Goal: Task Accomplishment & Management: Complete application form

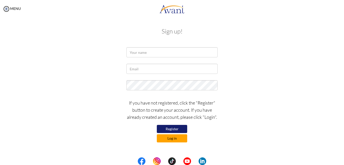
click at [176, 137] on button "Log in" at bounding box center [172, 138] width 30 height 8
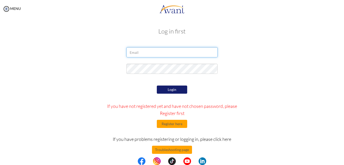
click at [154, 56] on input "email" at bounding box center [171, 52] width 91 height 10
type input "[EMAIL_ADDRESS][DOMAIN_NAME]"
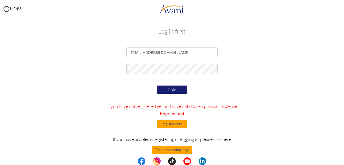
click at [172, 90] on button "Login" at bounding box center [172, 89] width 30 height 8
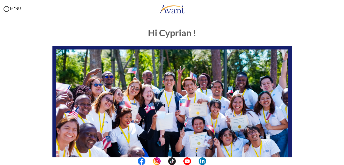
click at [329, 141] on div "Hi Cyprian ! START HERE: Avant Video Library My Process My Resources About Avan…" at bounding box center [172, 158] width 334 height 271
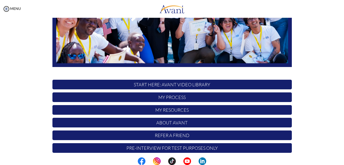
scroll to position [117, 0]
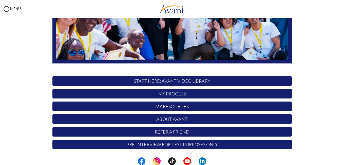
click at [165, 94] on p "My Process" at bounding box center [171, 94] width 239 height 10
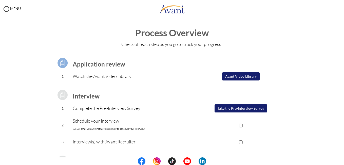
click at [236, 77] on button "Avant Video Library" at bounding box center [240, 76] width 37 height 8
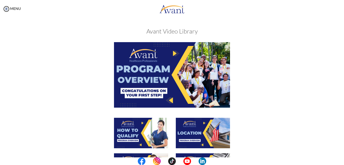
click at [174, 53] on img at bounding box center [172, 74] width 116 height 65
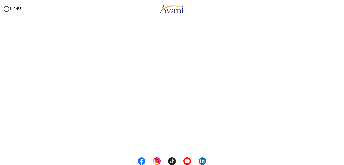
scroll to position [44, 0]
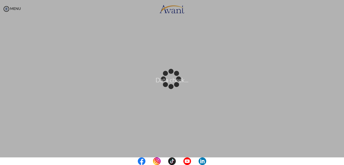
click at [342, 161] on center at bounding box center [172, 161] width 344 height 8
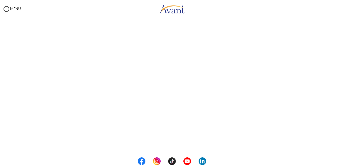
click at [0, 0] on div at bounding box center [0, 0] width 0 height 0
click at [178, 147] on button "Back to Avant Video Library" at bounding box center [172, 147] width 50 height 8
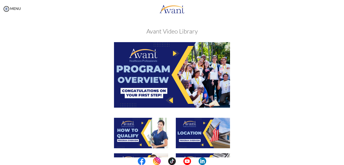
click at [142, 136] on img at bounding box center [141, 132] width 54 height 30
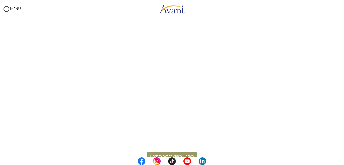
scroll to position [77, 0]
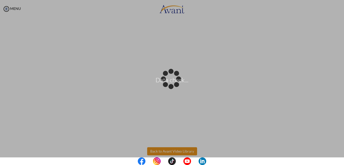
click at [181, 152] on body "Data check... Maintenance break. Please come back in 2 hours. MENU My Status Wh…" at bounding box center [172, 82] width 344 height 165
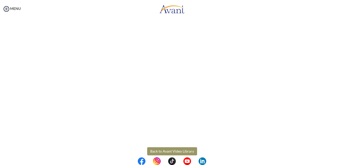
click at [168, 151] on button "Back to Avant Video Library" at bounding box center [172, 151] width 50 height 8
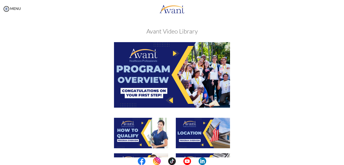
click at [198, 137] on img at bounding box center [203, 132] width 54 height 30
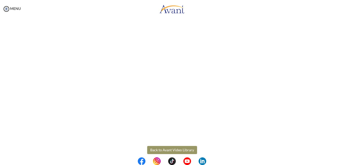
scroll to position [79, 0]
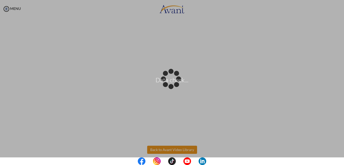
click at [169, 147] on body "Data check... Maintenance break. Please come back in 2 hours. MENU My Status Wh…" at bounding box center [172, 82] width 344 height 165
drag, startPoint x: 341, startPoint y: 114, endPoint x: 340, endPoint y: 94, distance: 19.8
click at [175, 86] on div "Data check..." at bounding box center [171, 82] width 7 height 7
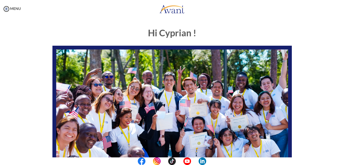
click at [343, 159] on center at bounding box center [172, 161] width 344 height 8
drag, startPoint x: 343, startPoint y: 159, endPoint x: 315, endPoint y: 105, distance: 61.5
click at [315, 105] on div "Hi Cyprian ! START HERE: Avant Video Library My Process My Resources About Avan…" at bounding box center [172, 146] width 296 height 246
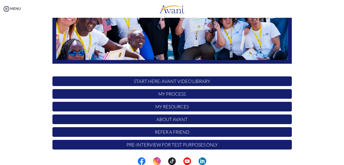
scroll to position [117, 0]
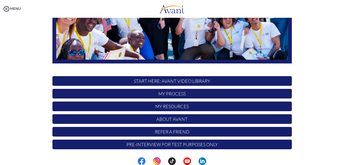
click at [174, 107] on p "My Resources" at bounding box center [171, 106] width 239 height 10
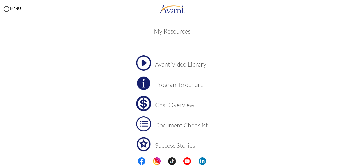
click at [342, 161] on center at bounding box center [172, 161] width 344 height 8
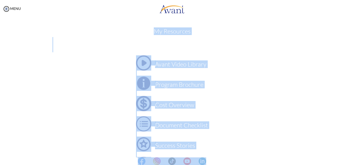
drag, startPoint x: 342, startPoint y: 161, endPoint x: 344, endPoint y: 142, distance: 19.3
click at [344, 142] on body "Maintenance break. Please come back in 2 hours. MENU My Status What is the next…" at bounding box center [172, 82] width 344 height 165
click at [306, 139] on div "My Resources Avant Video Library Program Brochure Cost Overview Document Checkl…" at bounding box center [172, 107] width 296 height 169
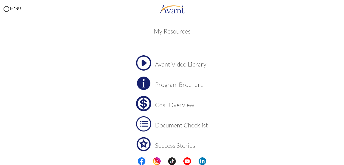
drag, startPoint x: 344, startPoint y: 142, endPoint x: 306, endPoint y: 139, distance: 37.3
click at [306, 139] on div "My Resources Avant Video Library Program Brochure Cost Overview Document Checkl…" at bounding box center [172, 107] width 296 height 169
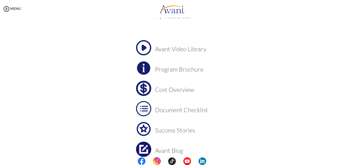
scroll to position [12, 0]
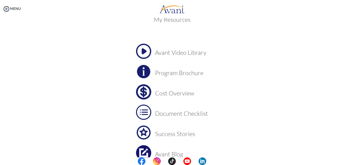
click at [145, 51] on img at bounding box center [143, 51] width 15 height 15
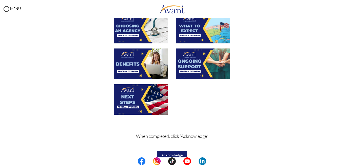
scroll to position [184, 0]
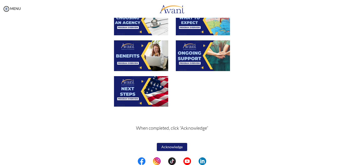
click at [169, 146] on button "Acknowledge" at bounding box center [172, 147] width 30 height 8
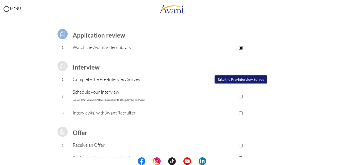
scroll to position [30, 0]
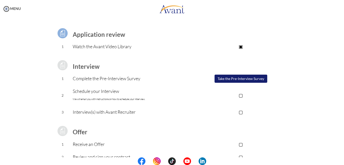
click at [240, 95] on p "▢" at bounding box center [241, 94] width 102 height 7
click at [240, 94] on p "▣" at bounding box center [241, 94] width 102 height 7
click at [238, 78] on button "Take the Pre-Interview Survey" at bounding box center [240, 78] width 53 height 8
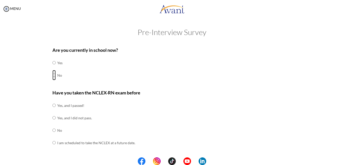
click at [52, 75] on input "radio" at bounding box center [53, 75] width 3 height 10
radio input "true"
click at [52, 129] on input "radio" at bounding box center [53, 130] width 3 height 10
radio input "true"
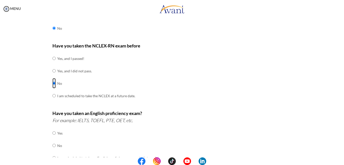
scroll to position [75, 0]
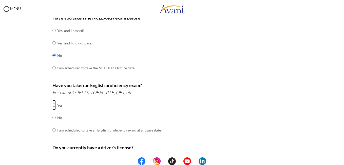
click at [52, 105] on input "radio" at bounding box center [53, 105] width 3 height 10
radio input "true"
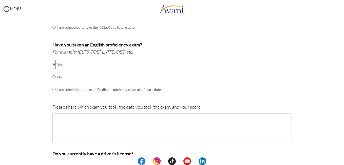
scroll to position [116, 0]
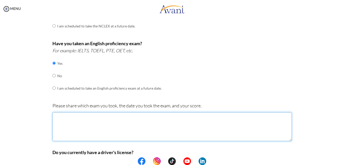
click at [106, 129] on textarea at bounding box center [171, 126] width 239 height 29
click at [68, 126] on textarea "24th May 2025 Band 7 Listening 8" at bounding box center [171, 126] width 239 height 29
click at [70, 126] on textarea "24th May 2025 Band 7 Listening 8" at bounding box center [171, 126] width 239 height 29
click at [55, 138] on textarea "24th May 2025 Band 7 Listening 8.0 Reading 6.5 Writing 7.0 speaking" at bounding box center [171, 126] width 239 height 29
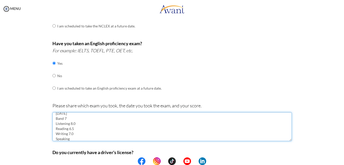
click at [73, 138] on textarea "24th May 2025 Band 7 Listening 8.0 Reading 6.5 Writing 7.0 Speaking" at bounding box center [171, 126] width 239 height 29
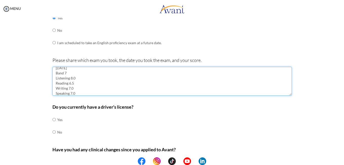
scroll to position [166, 0]
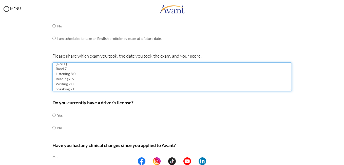
type textarea "24th May 2025 Band 7 Listening 8.0 Reading 6.5 Writing 7.0 Speaking 7.0"
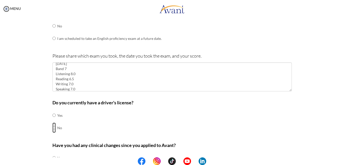
click at [52, 127] on input "radio" at bounding box center [53, 127] width 3 height 10
radio input "true"
click at [44, 139] on div "Are you currently in school now? Yes No Have you taken the NCLEX-RN exam before…" at bounding box center [172, 35] width 296 height 314
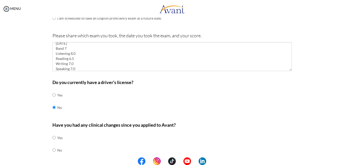
scroll to position [206, 0]
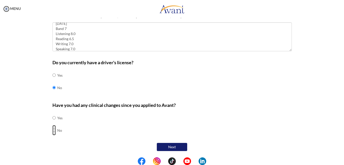
click at [52, 130] on input "radio" at bounding box center [53, 130] width 3 height 10
radio input "true"
click at [170, 146] on button "Next" at bounding box center [172, 147] width 30 height 8
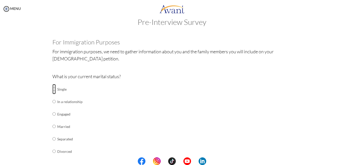
click at [52, 89] on input "radio" at bounding box center [53, 89] width 3 height 10
radio input "true"
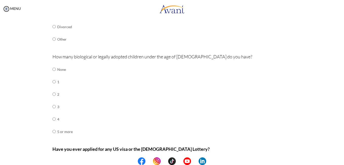
scroll to position [135, 0]
click at [52, 68] on input "radio" at bounding box center [53, 69] width 3 height 10
radio input "true"
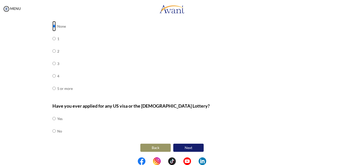
scroll to position [178, 0]
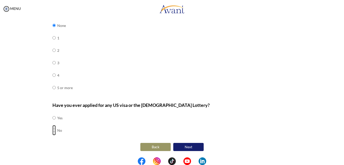
click at [52, 131] on input "radio" at bounding box center [53, 130] width 3 height 10
radio input "true"
click at [188, 146] on button "Next" at bounding box center [188, 147] width 30 height 8
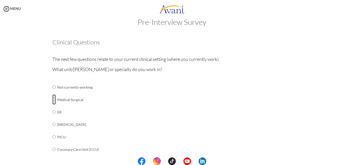
click at [53, 99] on input "radio" at bounding box center [53, 99] width 3 height 10
radio input "true"
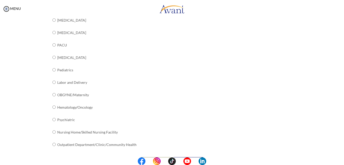
scroll to position [203, 0]
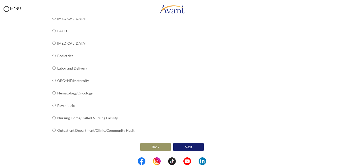
click at [184, 145] on button "Next" at bounding box center [188, 147] width 30 height 8
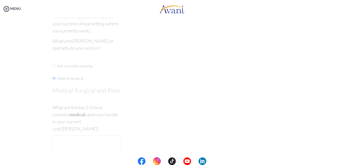
scroll to position [10, 0]
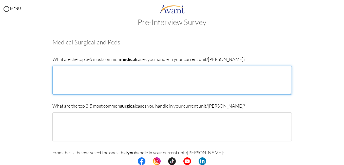
click at [58, 71] on textarea at bounding box center [171, 80] width 239 height 29
click at [78, 71] on textarea "Community Acquired pneumonia" at bounding box center [171, 80] width 239 height 29
click at [71, 72] on textarea "Community Acquired pneumonia" at bounding box center [171, 80] width 239 height 29
click at [85, 87] on textarea "Community Acquired pneumonia" at bounding box center [171, 80] width 239 height 29
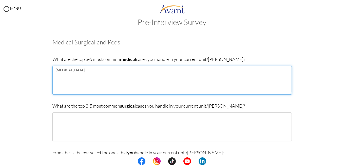
click at [89, 70] on textarea "Community-acquired pneumonia" at bounding box center [171, 80] width 239 height 29
click at [101, 71] on textarea "Community-acquired Pneumonia" at bounding box center [171, 80] width 239 height 29
click at [106, 71] on textarea "Community-acquired Pneumonia" at bounding box center [171, 80] width 239 height 29
click at [53, 70] on textarea "Community-acquired Pneumonia" at bounding box center [171, 80] width 239 height 29
click at [106, 70] on textarea "Community-acquired Pneumonia" at bounding box center [171, 80] width 239 height 29
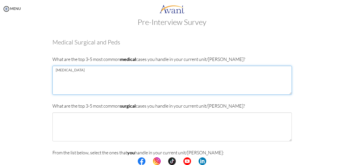
click at [112, 69] on textarea "Community-acquired Pneumonia" at bounding box center [171, 80] width 239 height 29
click at [106, 70] on textarea "Community-acquired Pneumonia ()" at bounding box center [171, 80] width 239 height 29
click at [107, 70] on textarea "Community-acquired Pneumonia ()" at bounding box center [171, 80] width 239 height 29
click at [118, 70] on textarea "Community-acquired Pneumonia (CAP)" at bounding box center [171, 80] width 239 height 29
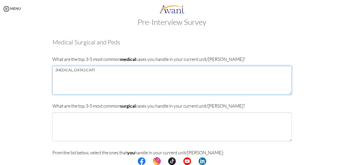
click at [59, 75] on textarea "Community-acquired Pneumonia (CAP)" at bounding box center [171, 80] width 239 height 29
click at [80, 76] on textarea "Community-acquired Pneumonia (CAP) Gastroenteritis" at bounding box center [171, 80] width 239 height 29
type textarea "Community-acquired Pneumonia (CAP) Gastroenteritis Hypertension"
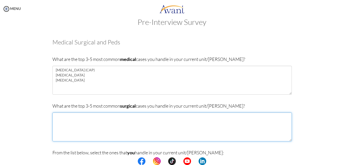
click at [85, 124] on textarea at bounding box center [171, 126] width 239 height 29
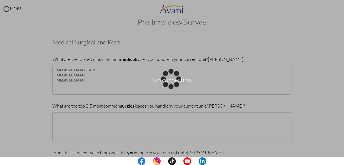
click at [168, 86] on div "No connection" at bounding box center [171, 82] width 7 height 7
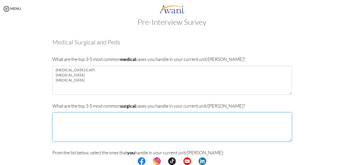
click at [62, 119] on textarea at bounding box center [171, 126] width 239 height 29
type textarea "a"
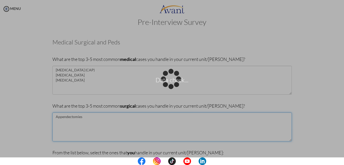
type textarea "Appendectomies"
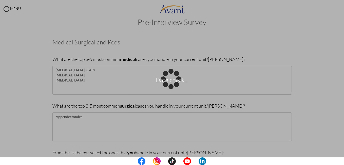
click at [239, 88] on p "Data check..." at bounding box center [172, 82] width 344 height 12
click at [168, 86] on div "Data check..." at bounding box center [171, 82] width 7 height 7
click at [177, 83] on p "Data check..." at bounding box center [172, 82] width 344 height 12
click at [175, 86] on div "Data check..." at bounding box center [171, 82] width 7 height 7
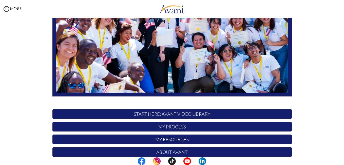
scroll to position [98, 0]
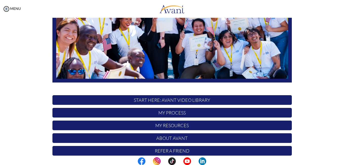
click at [178, 127] on p "My Resources" at bounding box center [171, 125] width 239 height 10
